Goal: Transaction & Acquisition: Purchase product/service

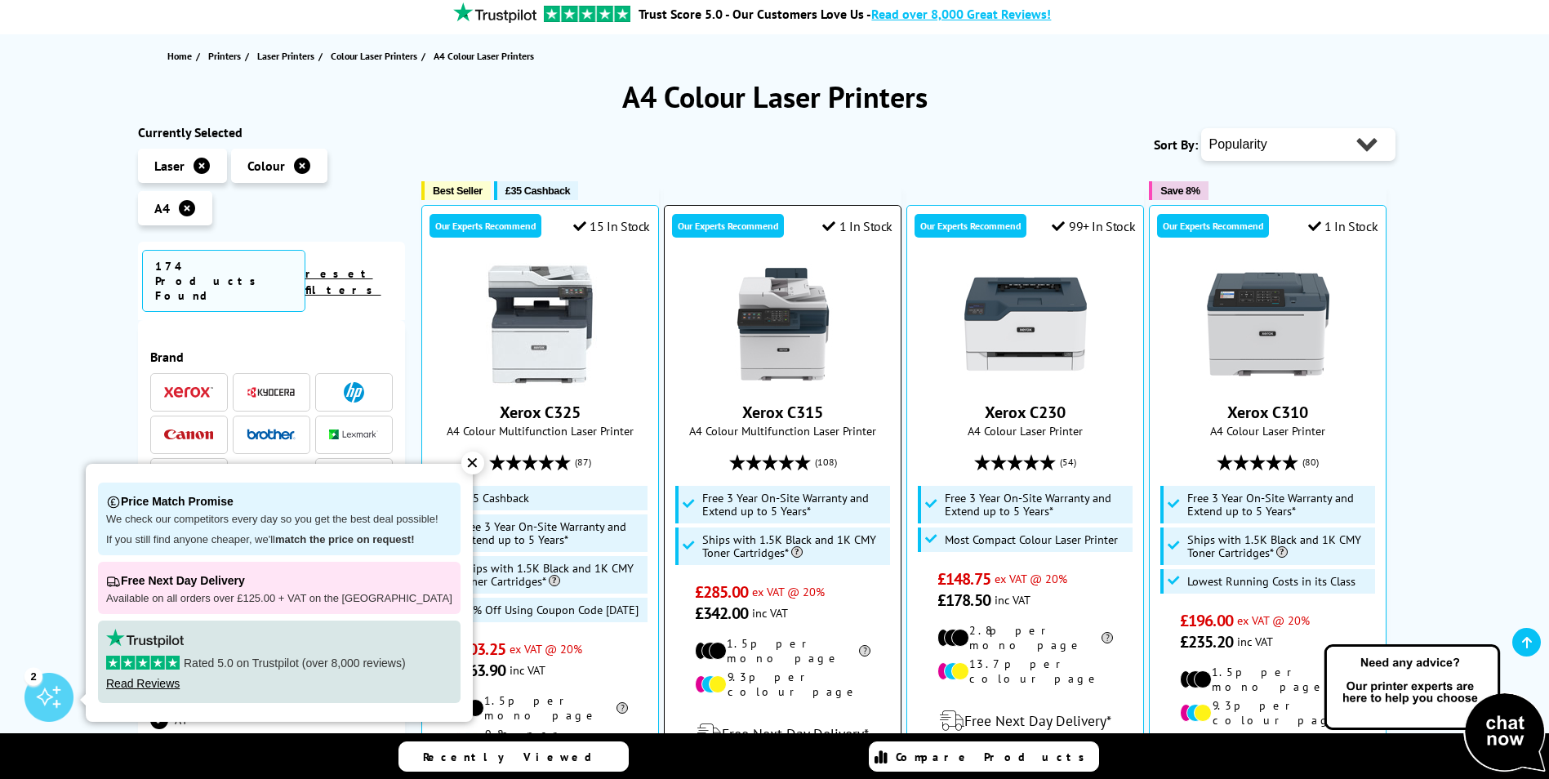
scroll to position [245, 0]
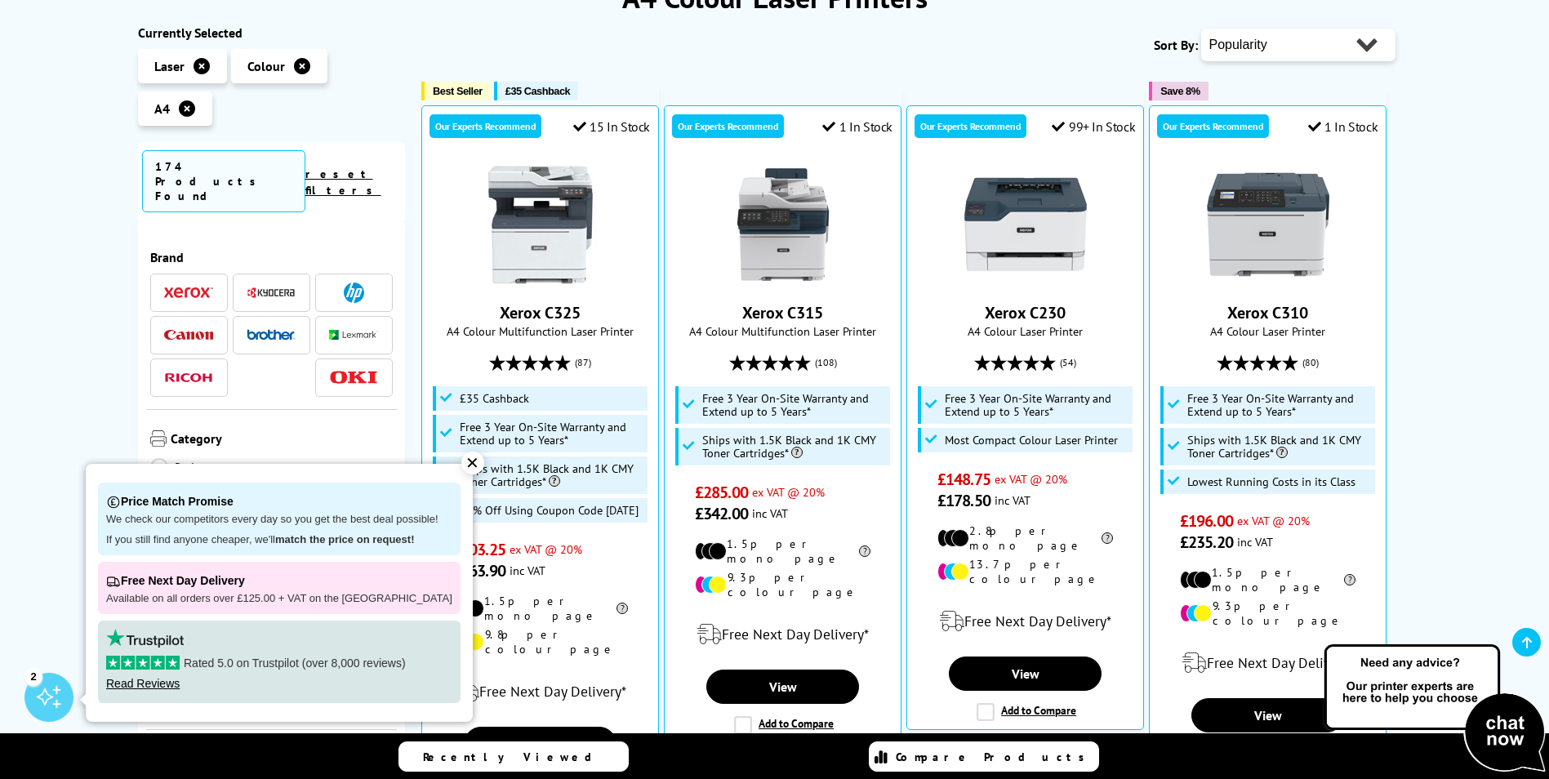
click at [461, 460] on div "✕" at bounding box center [472, 462] width 23 height 23
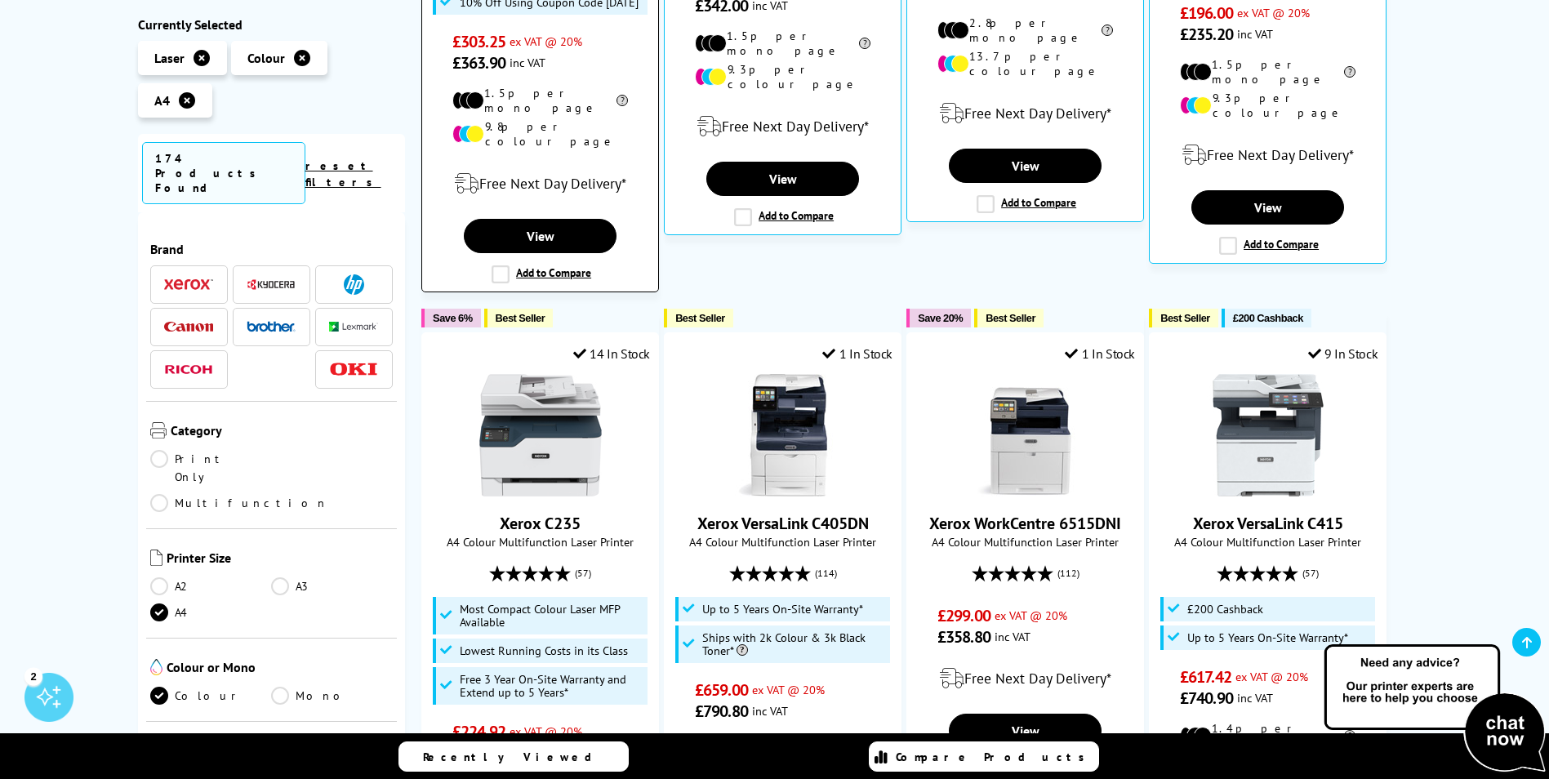
scroll to position [816, 0]
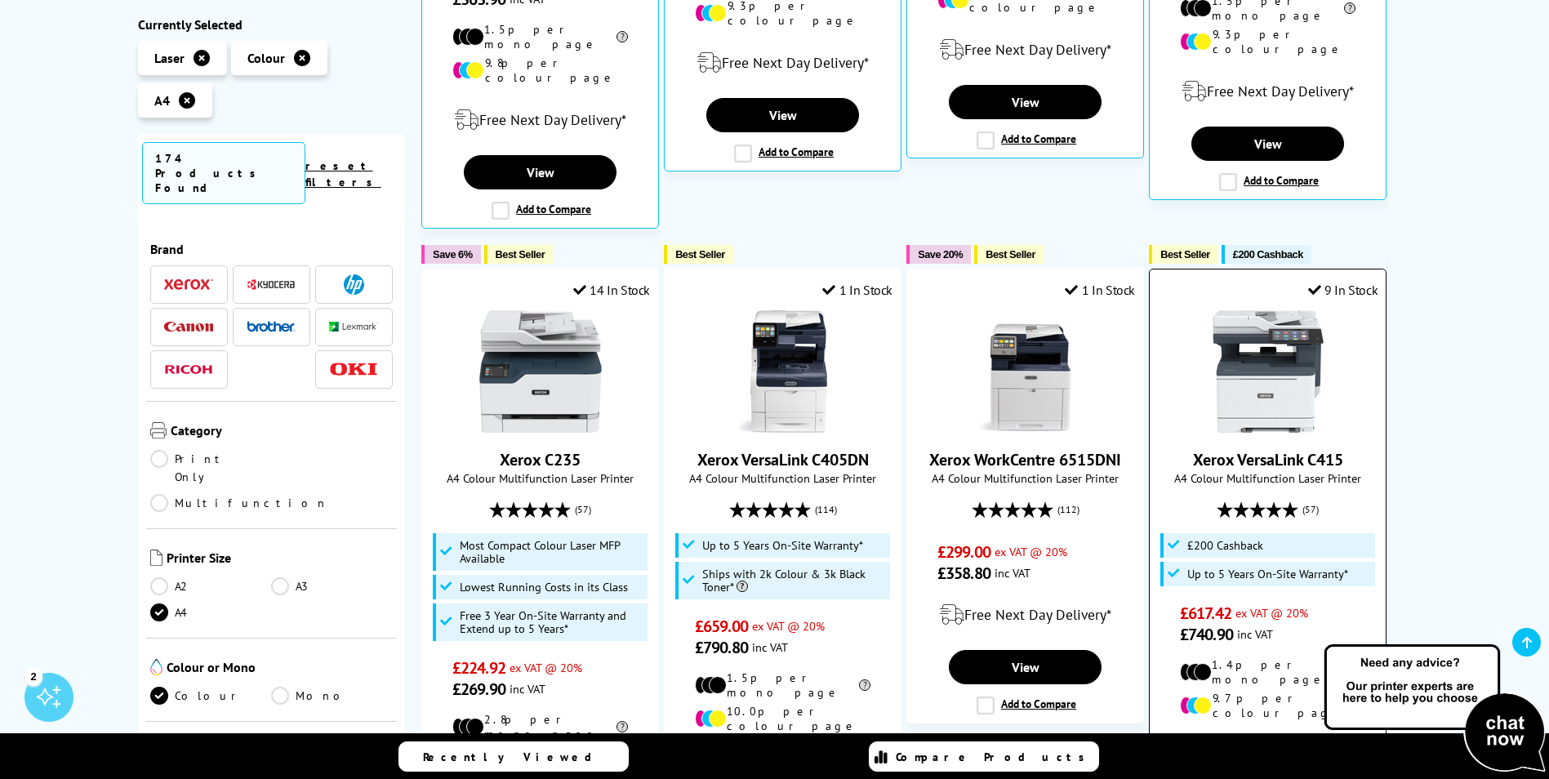
click at [1253, 348] on img at bounding box center [1268, 371] width 122 height 122
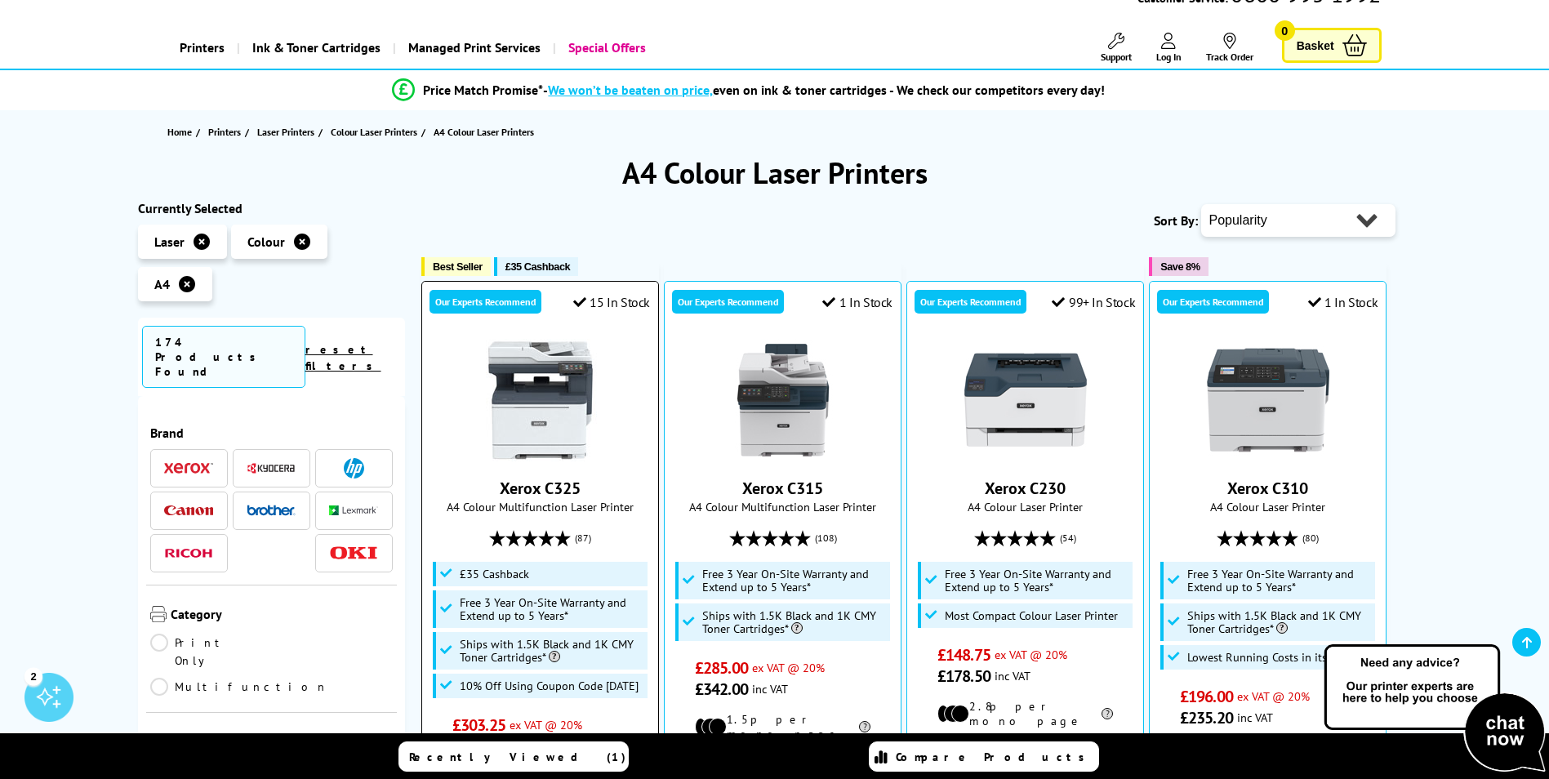
scroll to position [65, 0]
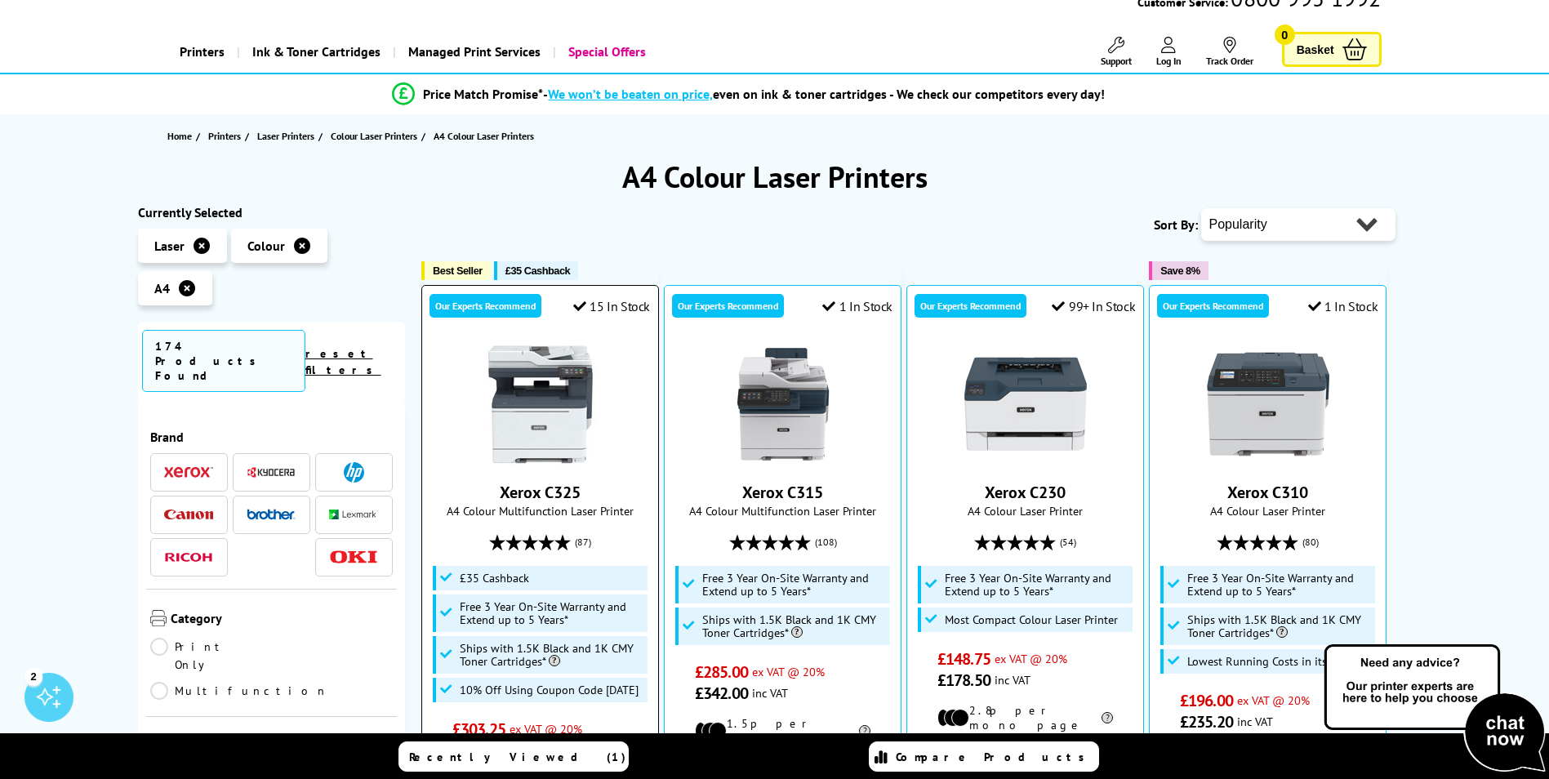
click at [559, 407] on img at bounding box center [540, 404] width 122 height 122
